Goal: Task Accomplishment & Management: Use online tool/utility

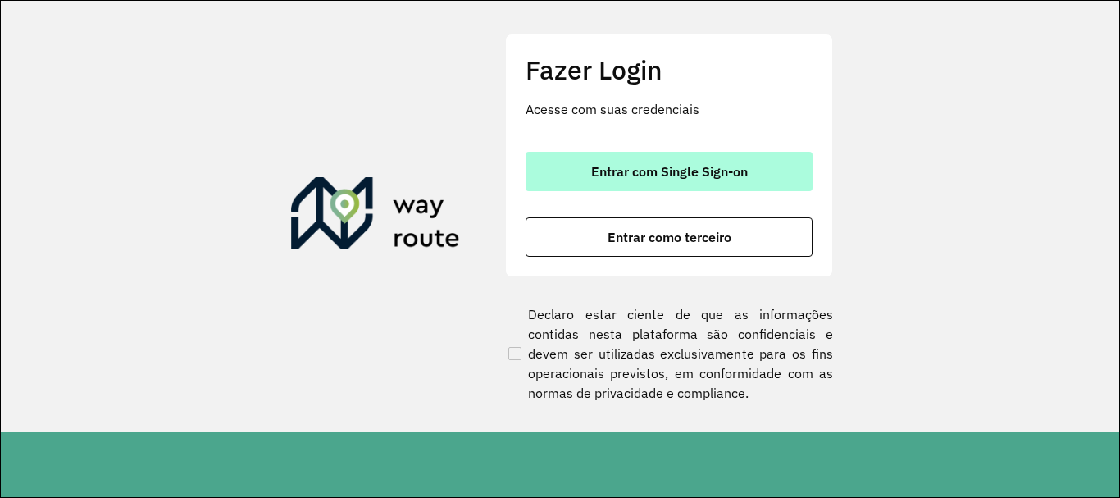
click at [727, 180] on button "Entrar com Single Sign-on" at bounding box center [669, 171] width 287 height 39
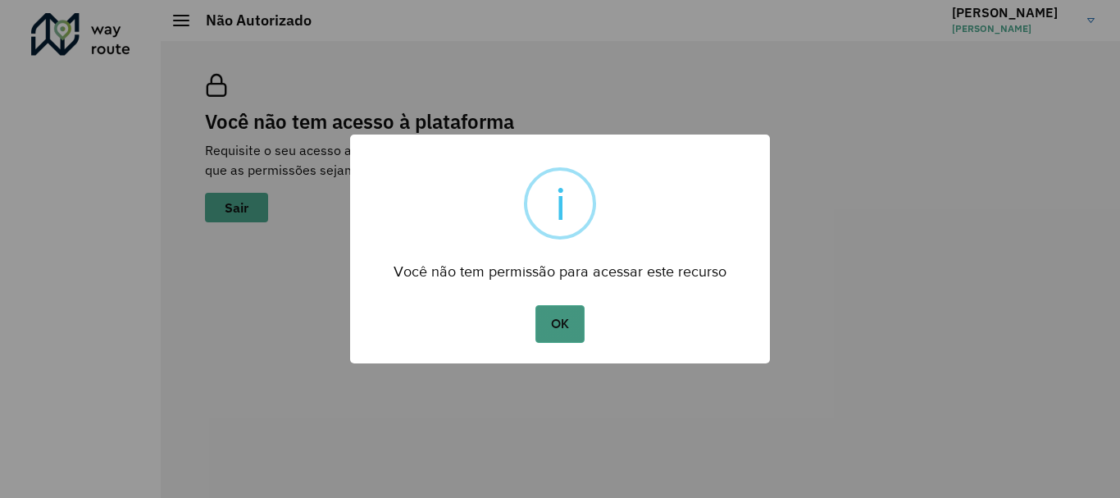
click at [558, 330] on button "OK" at bounding box center [559, 324] width 48 height 38
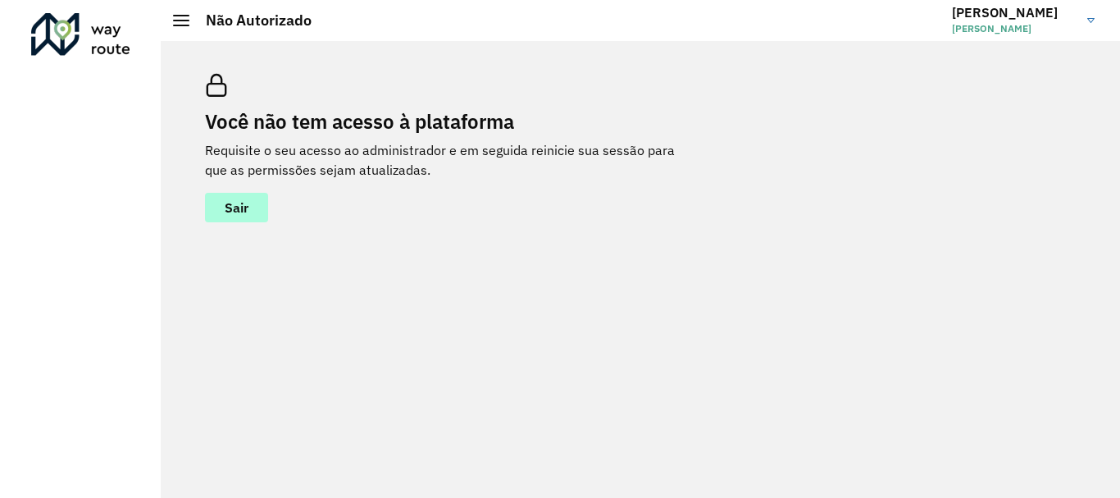
click at [255, 216] on button "Sair" at bounding box center [236, 208] width 63 height 30
